Goal: Information Seeking & Learning: Understand process/instructions

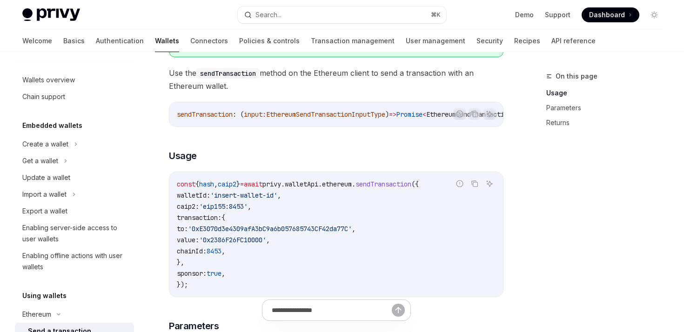
scroll to position [139, 0]
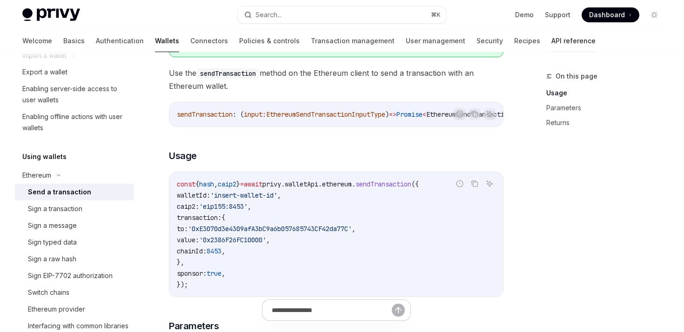
click at [551, 38] on link "API reference" at bounding box center [573, 41] width 44 height 22
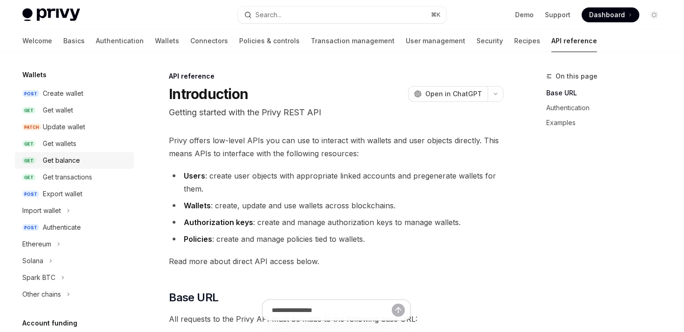
scroll to position [94, 0]
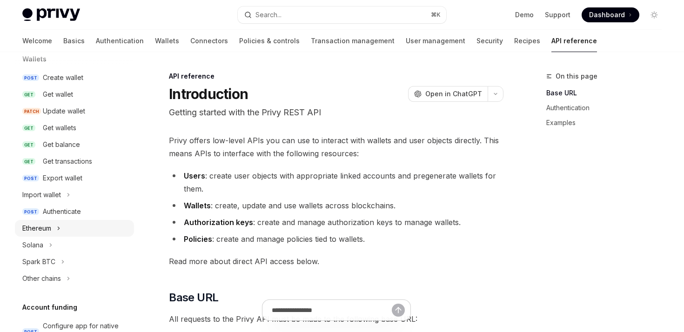
click at [46, 236] on div "Ethereum" at bounding box center [74, 228] width 119 height 17
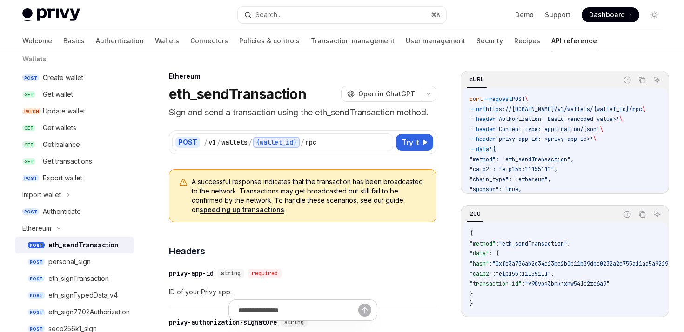
scroll to position [0, 2]
click at [50, 215] on div "Authenticate" at bounding box center [62, 211] width 38 height 11
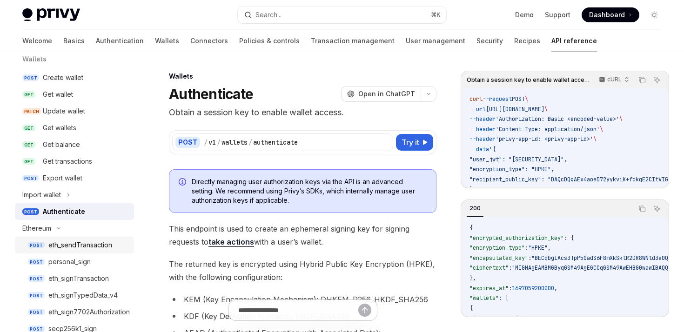
click at [66, 244] on div "eth_sendTransaction" at bounding box center [80, 244] width 64 height 11
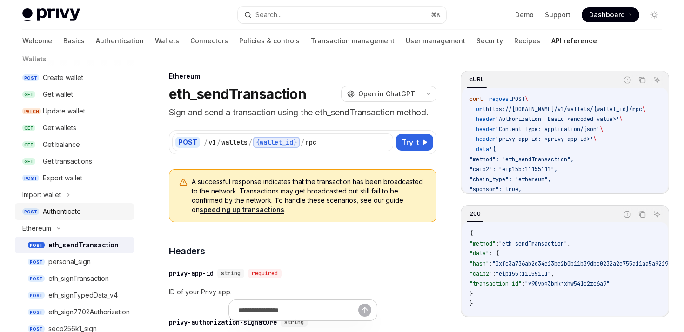
click at [47, 213] on div "Authenticate" at bounding box center [62, 211] width 38 height 11
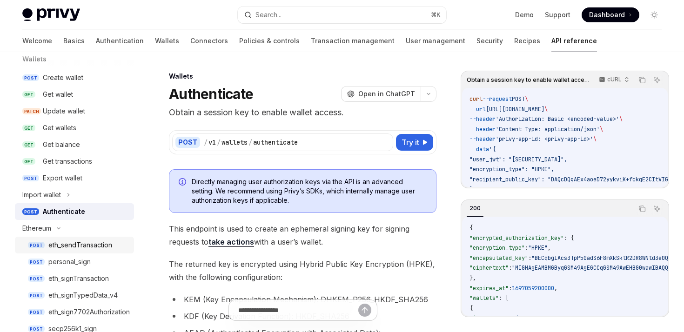
click at [65, 244] on div "eth_sendTransaction" at bounding box center [80, 244] width 64 height 11
type textarea "*"
